Goal: Task Accomplishment & Management: Use online tool/utility

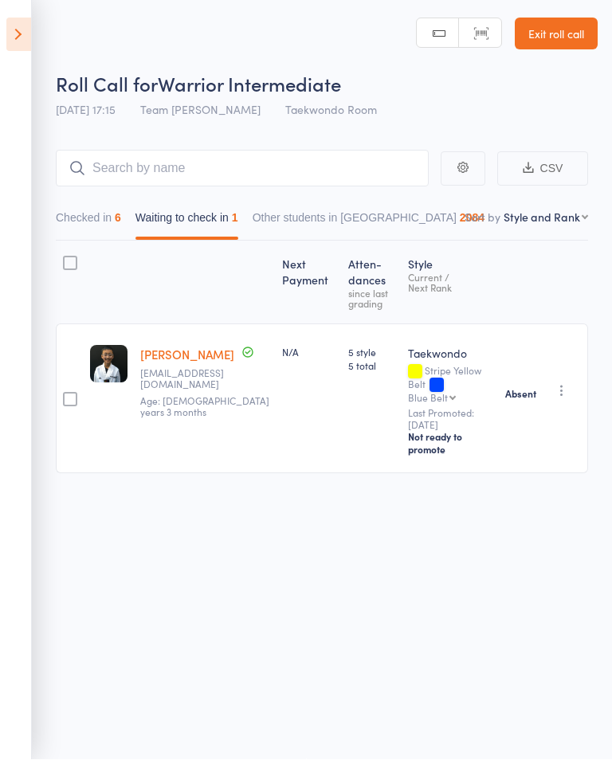
click at [6, 49] on icon at bounding box center [18, 34] width 25 height 33
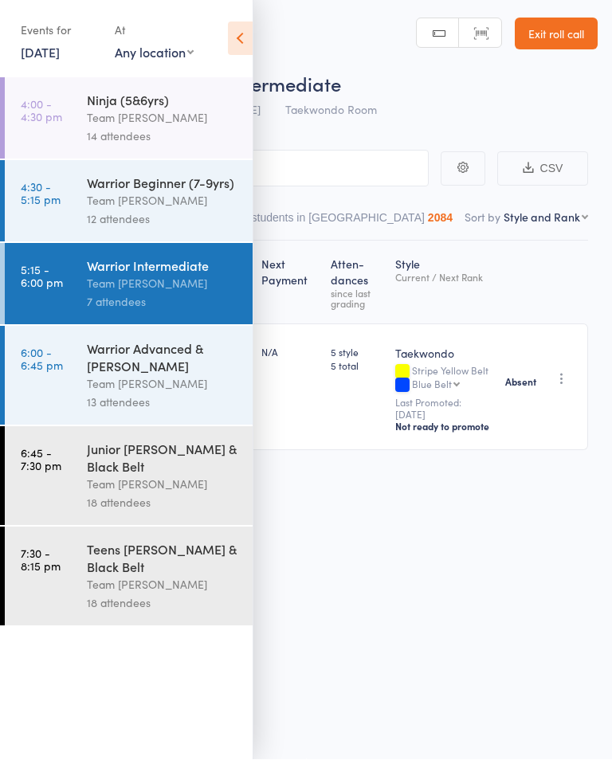
click at [189, 476] on div "Junior [PERSON_NAME] & Black Belt" at bounding box center [163, 458] width 152 height 35
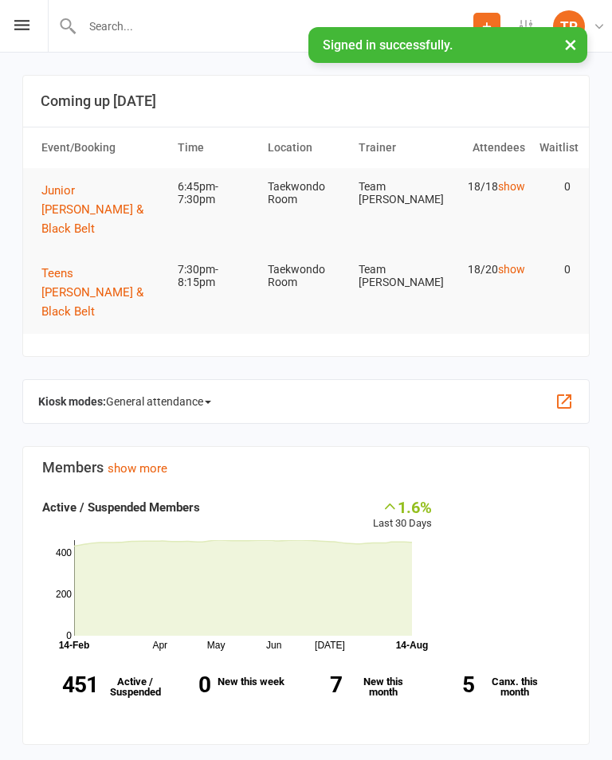
click at [60, 216] on button "Junior [PERSON_NAME] & Black Belt" at bounding box center [102, 209] width 122 height 57
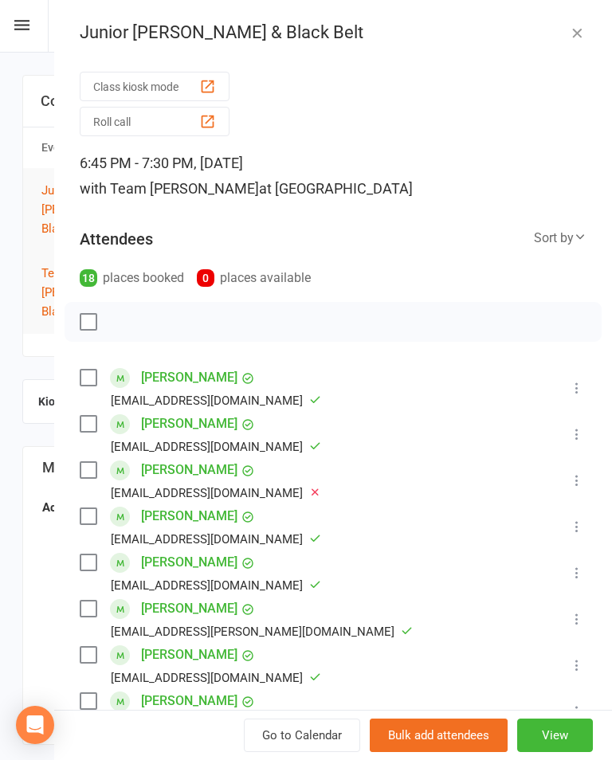
click at [101, 135] on button "Roll call" at bounding box center [155, 121] width 150 height 29
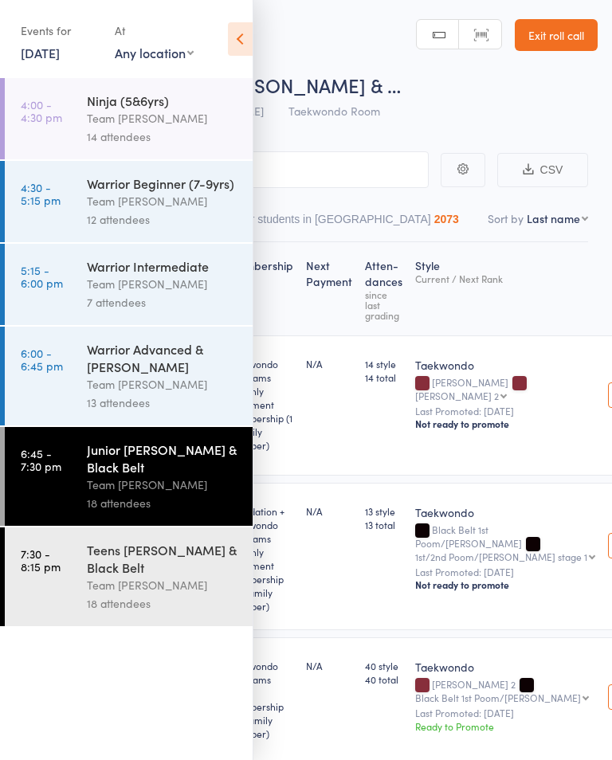
click at [241, 53] on icon at bounding box center [240, 38] width 25 height 33
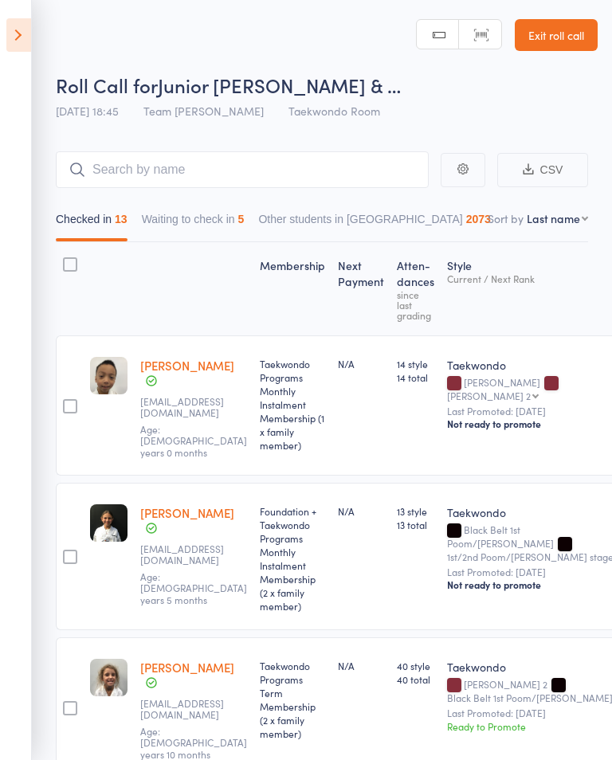
click at [160, 239] on button "Waiting to check in 5" at bounding box center [193, 223] width 103 height 37
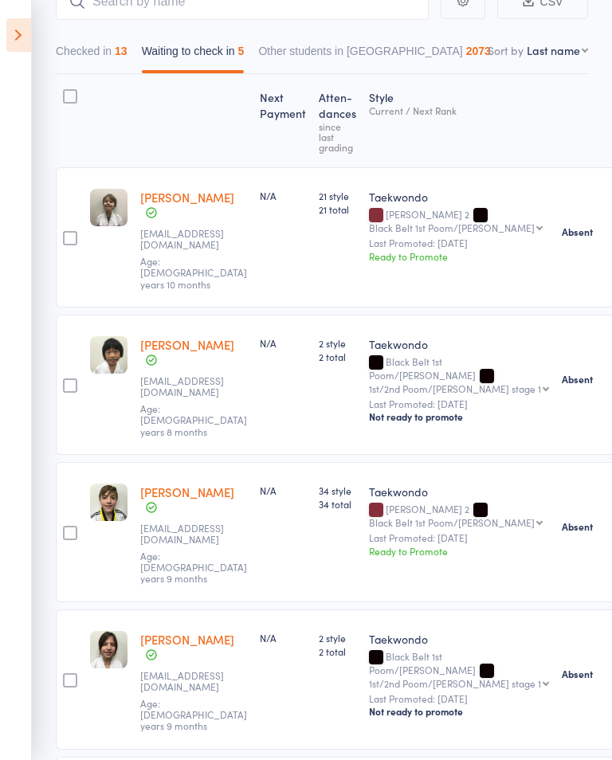
scroll to position [162, 0]
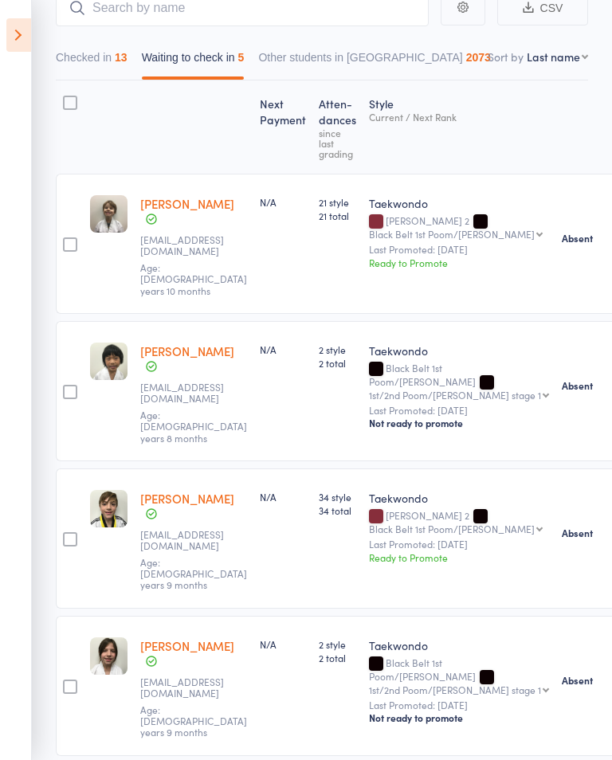
click at [69, 60] on button "Checked in 13" at bounding box center [92, 61] width 72 height 37
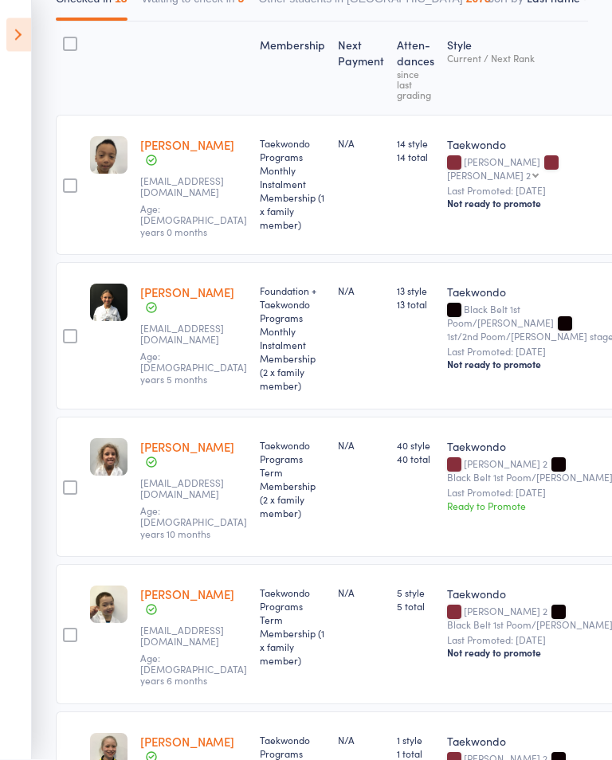
scroll to position [0, 0]
